Goal: Check status: Check status

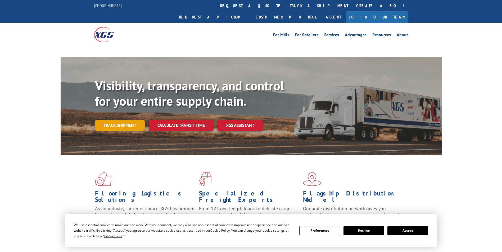
click at [112, 120] on link "Track shipment" at bounding box center [120, 125] width 50 height 11
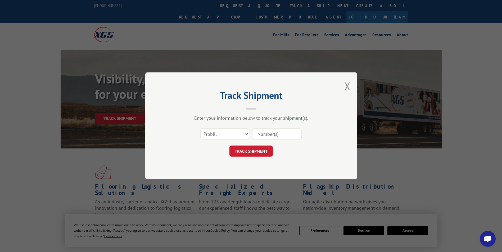
click at [283, 131] on input at bounding box center [277, 134] width 49 height 11
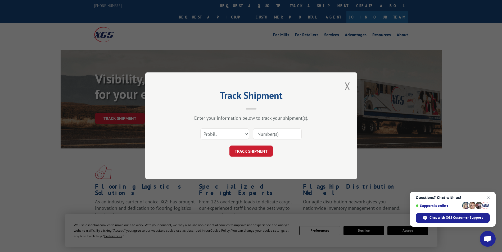
paste input "7034202"
type input "7034202"
drag, startPoint x: 7, startPoint y: 84, endPoint x: 102, endPoint y: 102, distance: 96.7
click at [17, 90] on div "Track Shipment Enter your information below to track your shipment(s). Select c…" at bounding box center [251, 126] width 502 height 252
click at [242, 152] on button "TRACK SHIPMENT" at bounding box center [250, 151] width 43 height 11
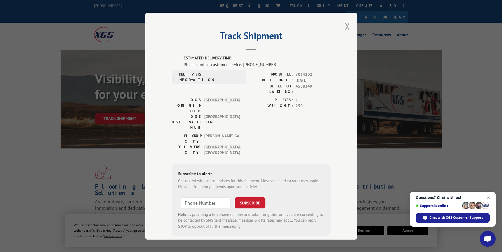
click at [344, 27] on button "Close modal" at bounding box center [347, 26] width 6 height 14
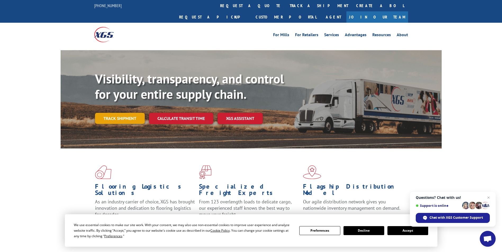
click at [107, 113] on link "Track shipment" at bounding box center [120, 118] width 50 height 11
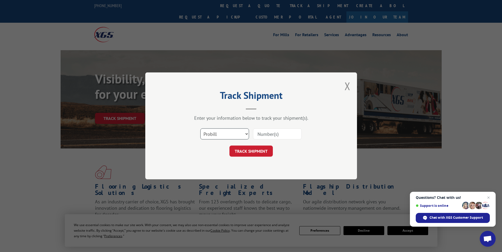
click at [217, 131] on select "Select category... Probill BOL PO" at bounding box center [224, 134] width 49 height 11
select select "bol"
click at [200, 129] on select "Select category... Probill BOL PO" at bounding box center [224, 134] width 49 height 11
click at [266, 133] on input at bounding box center [277, 134] width 49 height 11
paste input "17232554"
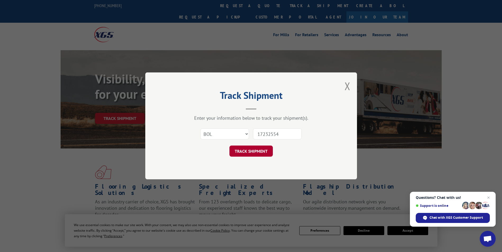
type input "17232554"
click at [263, 150] on button "TRACK SHIPMENT" at bounding box center [250, 151] width 43 height 11
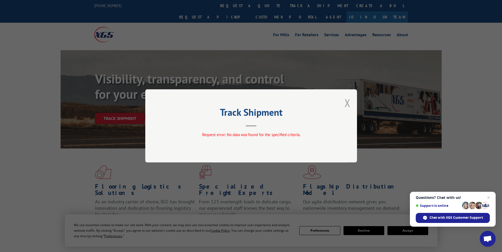
click at [347, 103] on button "Close modal" at bounding box center [347, 103] width 6 height 14
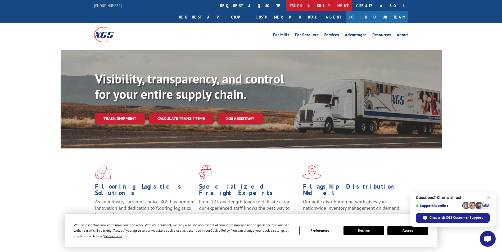
click at [286, 5] on link "track a shipment" at bounding box center [319, 5] width 66 height 11
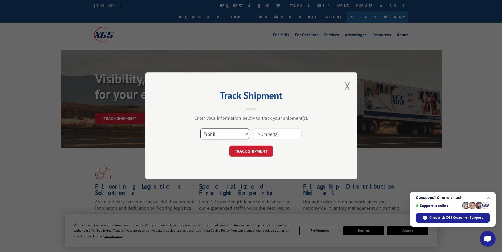
click at [228, 132] on select "Select category... Probill BOL PO" at bounding box center [224, 134] width 49 height 11
select select "po"
click at [200, 129] on select "Select category... Probill BOL PO" at bounding box center [224, 134] width 49 height 11
click at [270, 133] on input at bounding box center [277, 134] width 49 height 11
click at [269, 133] on input at bounding box center [277, 134] width 49 height 11
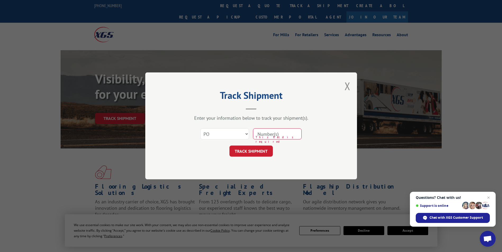
paste input "65546748"
type input "65546748"
click at [257, 154] on button "TRACK SHIPMENT" at bounding box center [250, 151] width 43 height 11
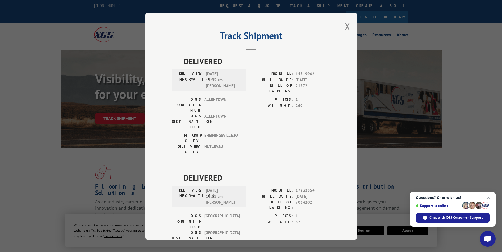
click at [305, 247] on div "Track Shipment DELIVERED DELIVERY INFORMATION: [DATE] 11:05 am [PERSON_NAME] PR…" at bounding box center [251, 126] width 502 height 252
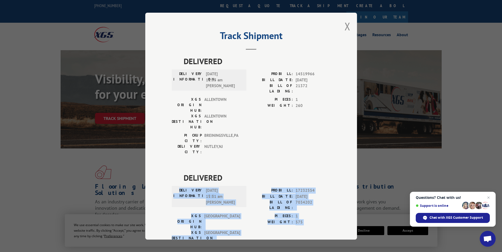
drag, startPoint x: 184, startPoint y: 159, endPoint x: 228, endPoint y: 208, distance: 66.1
click at [228, 208] on div "DELIVERED DELIVERY INFORMATION: [DATE] 11:11 am [PERSON_NAME] PROBILL: 17232554…" at bounding box center [251, 223] width 159 height 102
drag, startPoint x: 228, startPoint y: 208, endPoint x: 204, endPoint y: 162, distance: 52.0
copy div "DELIVERY INFORMATION: [DATE] 11:11 am [PERSON_NAME] PROBILL: 17232554 BILL DATE…"
click at [345, 25] on button "Close modal" at bounding box center [347, 26] width 6 height 14
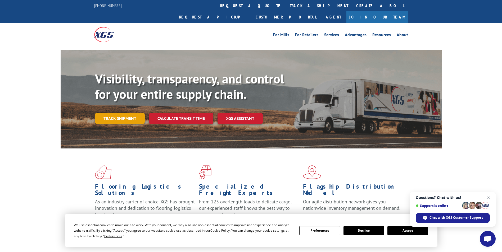
click at [132, 113] on link "Track shipment" at bounding box center [120, 118] width 50 height 11
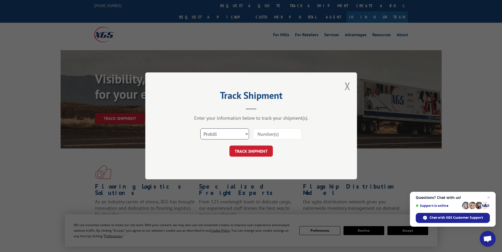
click at [242, 133] on select "Select category... Probill BOL PO" at bounding box center [224, 134] width 49 height 11
select select "po"
click at [200, 129] on select "Select category... Probill BOL PO" at bounding box center [224, 134] width 49 height 11
click at [272, 132] on input at bounding box center [277, 134] width 49 height 11
paste input "DELIVERY INFORMATION: [DATE] 11:11 am [PERSON_NAME] PROBILL: 17232554 BILL DATE…"
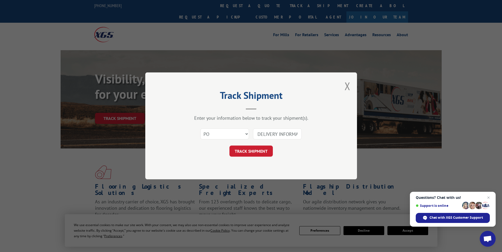
scroll to position [0, 531]
type input "DELIVERY INFORMATION: [DATE] 11:11 am [PERSON_NAME] PROBILL: 17232554 BILL DATE…"
click at [258, 154] on button "TRACK SHIPMENT" at bounding box center [250, 151] width 43 height 11
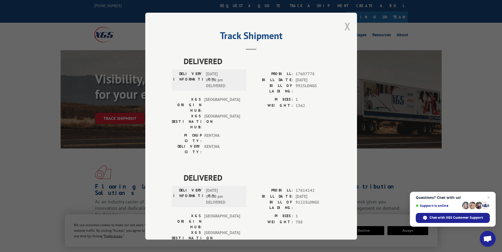
click at [346, 25] on button "Close modal" at bounding box center [347, 26] width 6 height 14
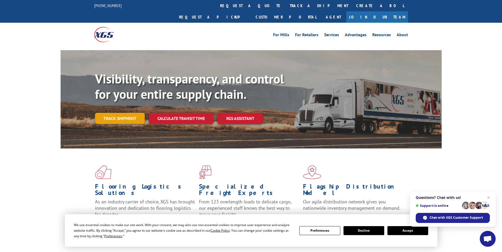
click at [130, 113] on link "Track shipment" at bounding box center [120, 118] width 50 height 11
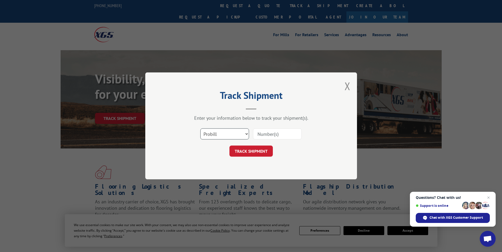
click at [227, 133] on select "Select category... Probill BOL PO" at bounding box center [224, 134] width 49 height 11
select select "po"
click at [200, 129] on select "Select category... Probill BOL PO" at bounding box center [224, 134] width 49 height 11
click at [264, 135] on input at bounding box center [277, 134] width 49 height 11
paste input "DELIVERY INFORMATION: [DATE] 11:11 am [PERSON_NAME] PROBILL: 17232554 BILL DATE…"
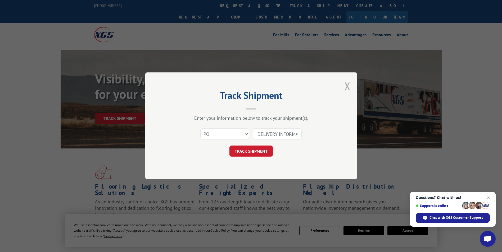
click at [345, 85] on button "Close modal" at bounding box center [347, 86] width 6 height 14
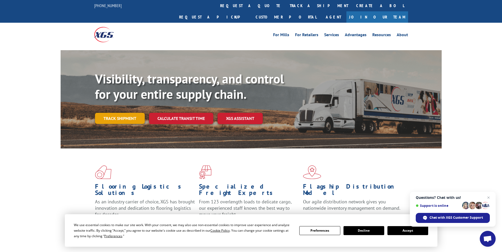
click at [128, 113] on link "Track shipment" at bounding box center [120, 118] width 50 height 11
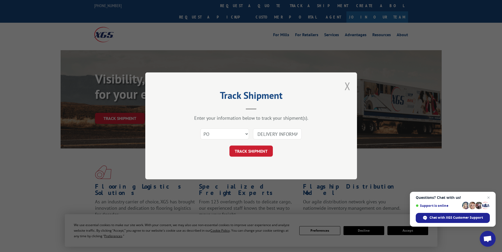
click at [346, 86] on button "Close modal" at bounding box center [347, 86] width 6 height 14
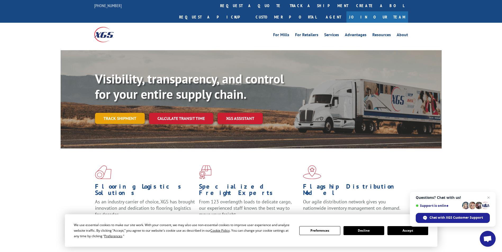
click at [130, 113] on link "Track shipment" at bounding box center [120, 118] width 50 height 11
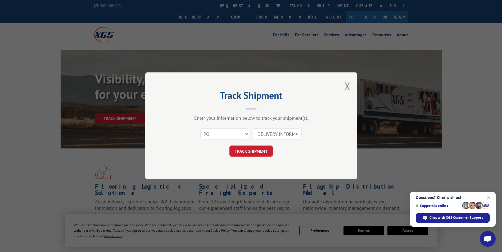
click at [269, 132] on input "DELIVERY INFORMATION: [DATE] 11:11 am [PERSON_NAME] PROBILL: 17232554 BILL DATE…" at bounding box center [277, 134] width 49 height 11
click at [298, 134] on input "DELIVERY INFORMATION: [DATE] 11:11 am [PERSON_NAME] PROBILL: 17232554 BILL DATE…" at bounding box center [277, 134] width 49 height 11
click at [299, 134] on input "DELIVERY INFORMA\\\\\\\\\\\\\\\\\\\\\\\\\\\TION: [DATE] 11:11 am [PERSON_NAME] …" at bounding box center [277, 134] width 49 height 11
click at [296, 133] on input "D ION: [DATE] 11:11 am [PERSON_NAME] PROBILL: 17232554 BILL DATE: [DATE] BILL O…" at bounding box center [277, 134] width 49 height 11
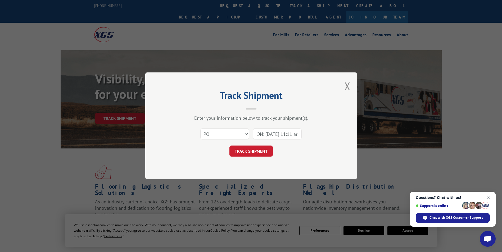
scroll to position [0, 0]
drag, startPoint x: 297, startPoint y: 134, endPoint x: 252, endPoint y: 138, distance: 45.6
click at [252, 138] on div "Select category... Probill BOL PO D ION: [DATE] 11:11 am [PERSON_NAME] PROBILL:…" at bounding box center [251, 134] width 159 height 17
drag, startPoint x: 297, startPoint y: 135, endPoint x: 250, endPoint y: 135, distance: 46.3
click at [250, 135] on div "Select category... Probill BOL PO 1:11 am [PERSON_NAME] PROBILL: 17232554 BILL …" at bounding box center [251, 134] width 159 height 17
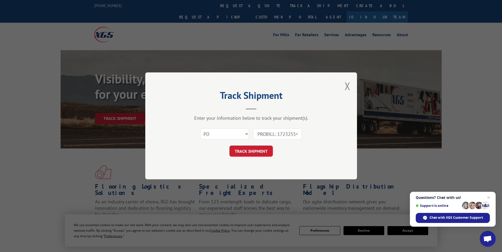
drag, startPoint x: 299, startPoint y: 132, endPoint x: 254, endPoint y: 135, distance: 44.6
click at [254, 135] on input "PROBILL: 17232554 BILL DATE: [DATE] BILL OF LADING: 7034202 XGS ORIGIN HUB: TUN…" at bounding box center [277, 134] width 49 height 11
drag, startPoint x: 296, startPoint y: 134, endPoint x: 244, endPoint y: 139, distance: 52.6
click at [244, 139] on div "Select category... Probill BOL PO BILL DATE: [DATE] BILL OF LADING: 7034202 XGS…" at bounding box center [251, 134] width 159 height 17
drag, startPoint x: 298, startPoint y: 134, endPoint x: 253, endPoint y: 136, distance: 44.5
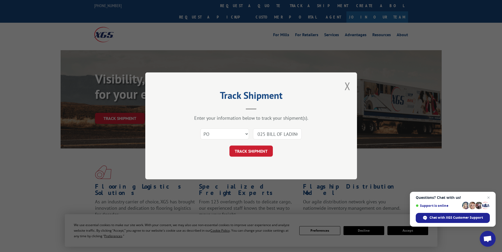
click at [254, 136] on input "025 BILL OF LADING: 7034202 XGS ORIGIN HUB: TUNNEL HILL XGS DESTINATION HUB: [G…" at bounding box center [277, 134] width 49 height 11
drag, startPoint x: 296, startPoint y: 136, endPoint x: 246, endPoint y: 136, distance: 50.0
click at [246, 136] on div "Select category... Probill BOL PO IGIN HUB: TUNNEL HILL XGS DESTINATION HUB: [G…" at bounding box center [251, 134] width 159 height 17
click at [347, 88] on button "Close modal" at bounding box center [347, 86] width 6 height 14
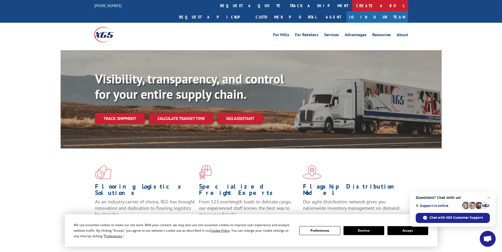
click at [352, 2] on link "Create a BOL" at bounding box center [380, 5] width 56 height 11
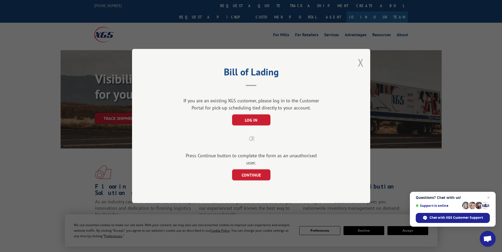
click at [361, 63] on button "Close modal" at bounding box center [361, 63] width 6 height 14
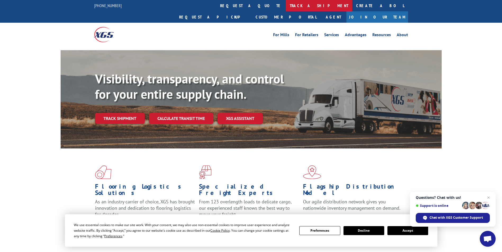
click at [286, 8] on link "track a shipment" at bounding box center [319, 5] width 66 height 11
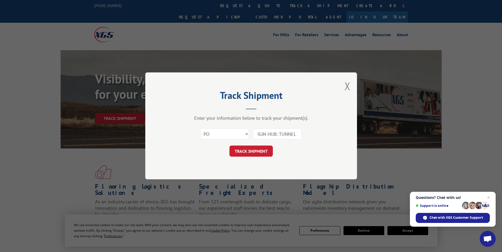
drag, startPoint x: 300, startPoint y: 133, endPoint x: 234, endPoint y: 139, distance: 65.9
click at [234, 139] on div "Select category... Probill BOL PO IGIN HUB: TUNNEL HILL XGS DESTINATION HUB: [G…" at bounding box center [251, 134] width 159 height 17
drag, startPoint x: 300, startPoint y: 134, endPoint x: 233, endPoint y: 134, distance: 66.6
click at [233, 134] on div "Select category... Probill BOL PO ILL XGS DESTINATION HUB: [GEOGRAPHIC_DATA] PI…" at bounding box center [251, 134] width 159 height 17
drag, startPoint x: 297, startPoint y: 135, endPoint x: 248, endPoint y: 132, distance: 48.7
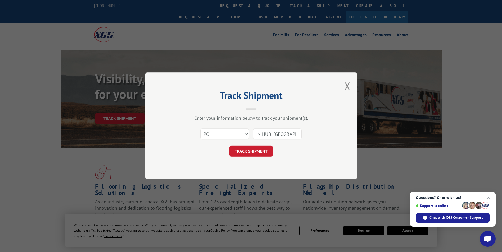
click at [248, 132] on div "Select category... Probill BOL PO N HUB: [GEOGRAPHIC_DATA] PIECES: 1 WEIGHT: 57…" at bounding box center [251, 134] width 159 height 17
drag, startPoint x: 298, startPoint y: 132, endPoint x: 233, endPoint y: 130, distance: 65.4
click at [233, 130] on div "Select category... Probill BOL PO PIECES: 1 WEIGHT: 575 PICKUP CITY: [GEOGRAPHI…" at bounding box center [251, 134] width 159 height 17
drag, startPoint x: 299, startPoint y: 135, endPoint x: 254, endPoint y: 135, distance: 45.0
click at [251, 134] on div "Select category... Probill BOL PO 75 PICKUP CITY: [GEOGRAPHIC_DATA], [GEOGRAPHI…" at bounding box center [251, 134] width 159 height 17
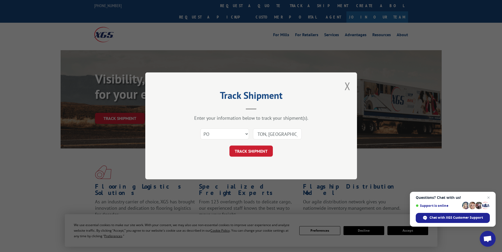
drag, startPoint x: 297, startPoint y: 132, endPoint x: 248, endPoint y: 130, distance: 49.5
click at [248, 130] on div "Select category... Probill BOL PO TON, GA DELIVERY CITY: [GEOGRAPHIC_DATA], [GE…" at bounding box center [251, 134] width 159 height 17
type input "CITY: [GEOGRAPHIC_DATA], [GEOGRAPHIC_DATA]"
drag, startPoint x: 298, startPoint y: 134, endPoint x: 222, endPoint y: 130, distance: 76.8
click at [222, 130] on div "Select category... Probill BOL PO CITY: [GEOGRAPHIC_DATA], [GEOGRAPHIC_DATA]" at bounding box center [251, 134] width 159 height 17
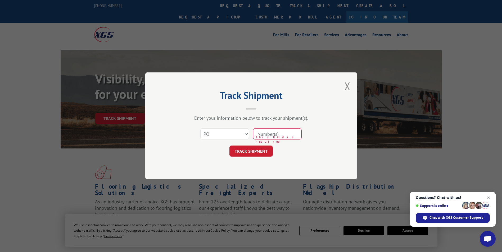
drag, startPoint x: 273, startPoint y: 134, endPoint x: 296, endPoint y: 152, distance: 29.5
click at [242, 136] on div "Select category... Probill BOL PO This field is required" at bounding box center [251, 134] width 159 height 17
drag, startPoint x: 286, startPoint y: 135, endPoint x: 242, endPoint y: 136, distance: 44.2
click at [242, 136] on div "Select category... Probill BOL PO This field is required" at bounding box center [251, 134] width 159 height 17
click at [276, 132] on input at bounding box center [277, 134] width 49 height 11
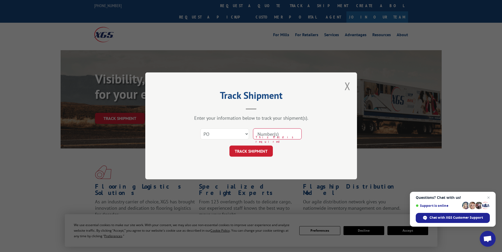
drag, startPoint x: 278, startPoint y: 135, endPoint x: 251, endPoint y: 136, distance: 27.3
click at [251, 136] on div "Select category... Probill BOL PO This field is required" at bounding box center [251, 134] width 159 height 17
click at [262, 130] on input at bounding box center [277, 134] width 49 height 11
paste input "65546748"
type input "65546748"
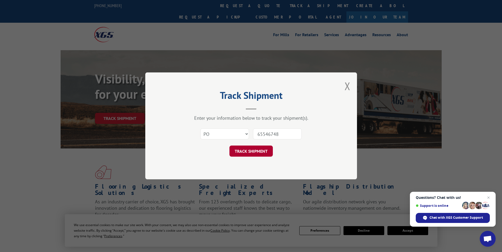
click at [251, 152] on button "TRACK SHIPMENT" at bounding box center [250, 151] width 43 height 11
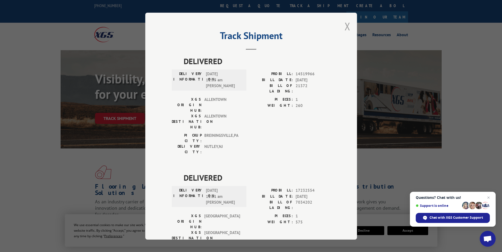
click at [346, 23] on button "Close modal" at bounding box center [347, 26] width 6 height 14
